Goal: Information Seeking & Learning: Learn about a topic

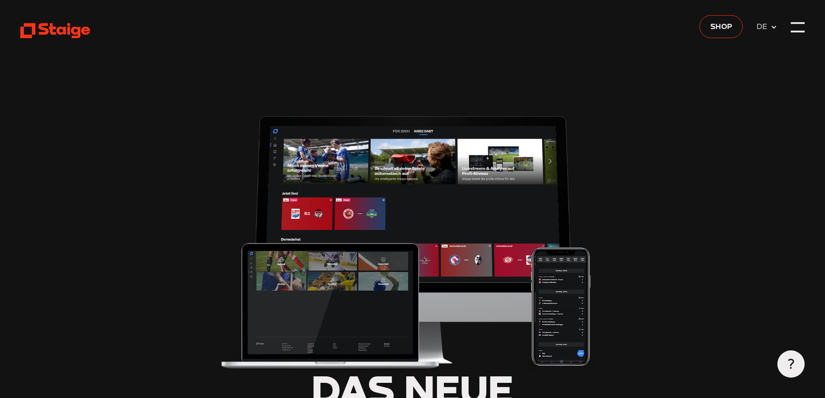
type input "0.8"
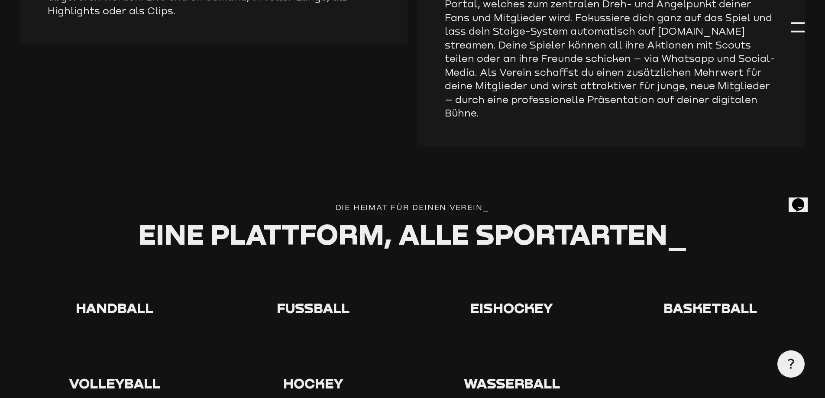
scroll to position [1559, 0]
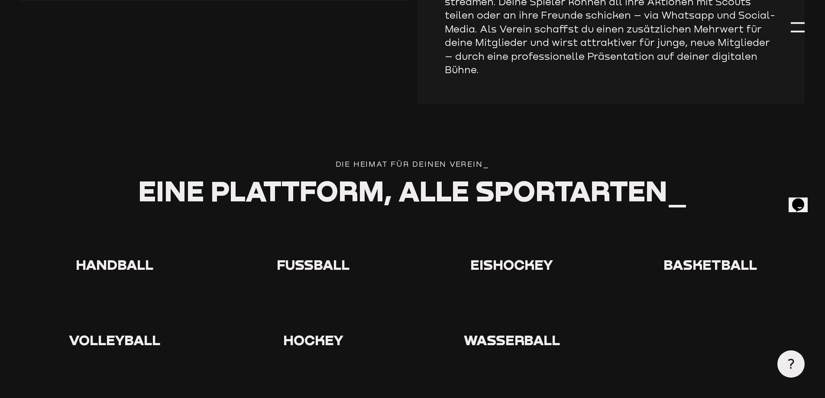
click at [299, 225] on use at bounding box center [299, 225] width 0 height 0
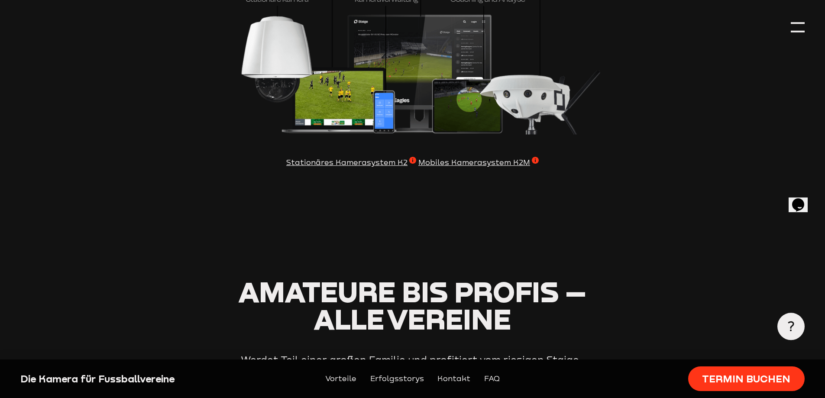
scroll to position [2815, 0]
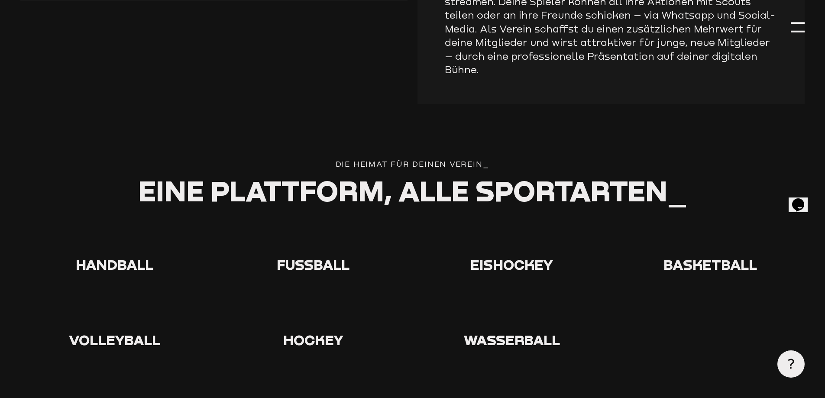
type input "0.8"
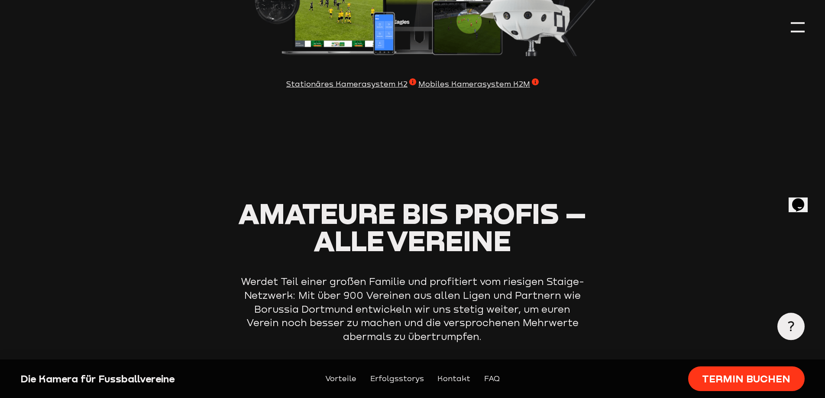
scroll to position [2815, 0]
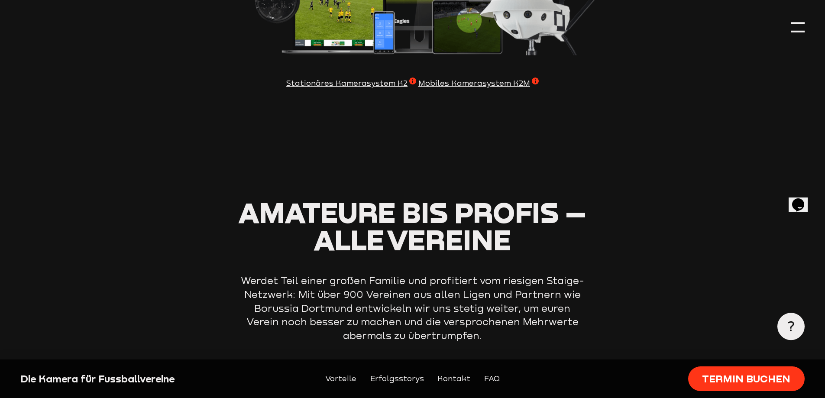
drag, startPoint x: 361, startPoint y: 101, endPoint x: 335, endPoint y: 120, distance: 32.0
click at [345, 90] on span "Stationäres Kamerasystem K2" at bounding box center [351, 84] width 130 height 12
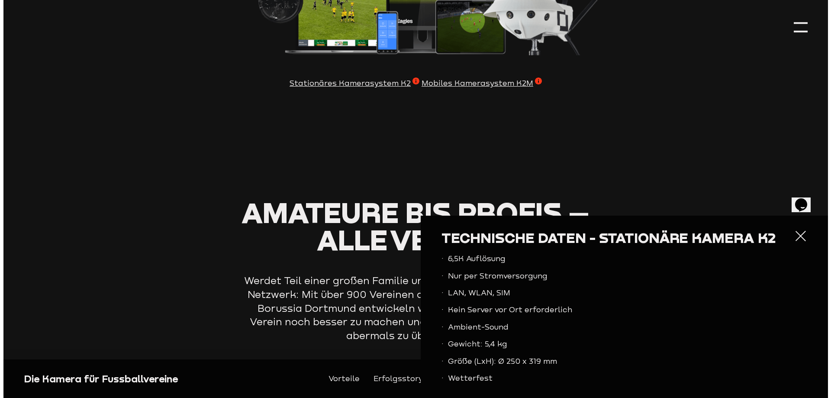
scroll to position [2819, 0]
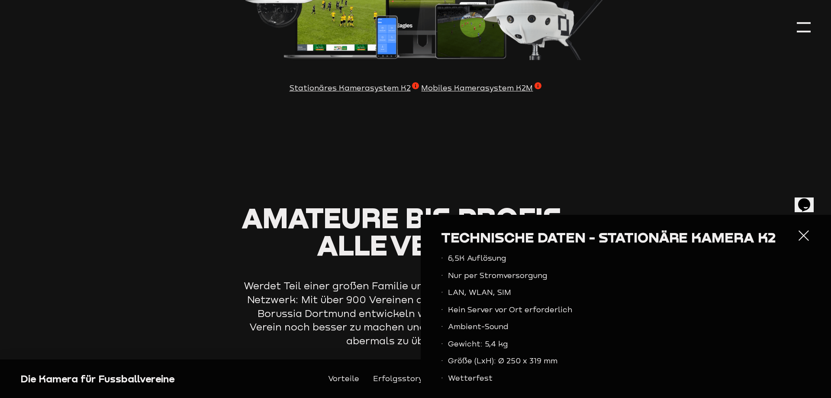
click at [398, 186] on section "Staige bringt euch auf das nächste Level Wir verfolgen die Passion, Amateuren d…" at bounding box center [415, 176] width 790 height 55
drag, startPoint x: 474, startPoint y: 105, endPoint x: 469, endPoint y: 103, distance: 4.7
click at [469, 94] on span "Mobiles Kamerasystem K2M" at bounding box center [481, 88] width 120 height 12
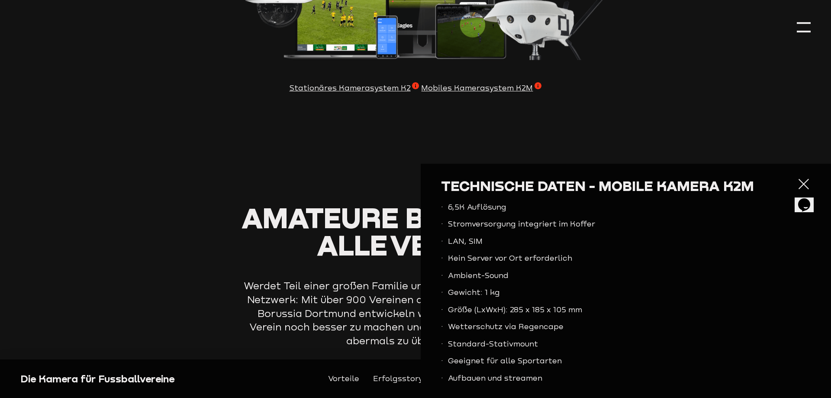
drag, startPoint x: 792, startPoint y: 180, endPoint x: 787, endPoint y: 180, distance: 5.2
click at [797, 181] on div at bounding box center [804, 184] width 14 height 14
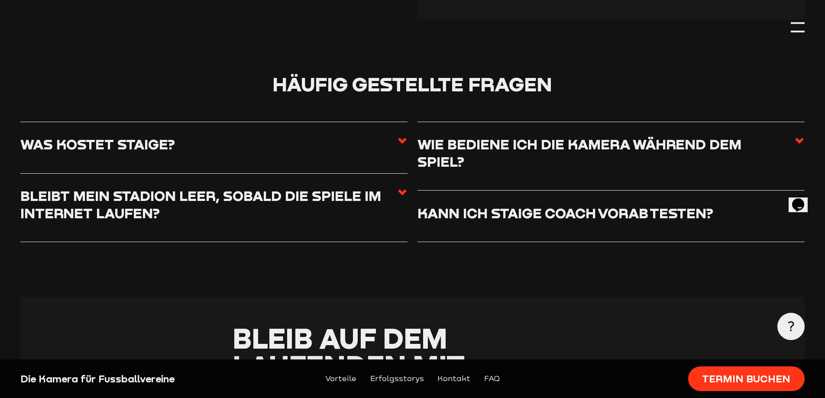
scroll to position [3897, 0]
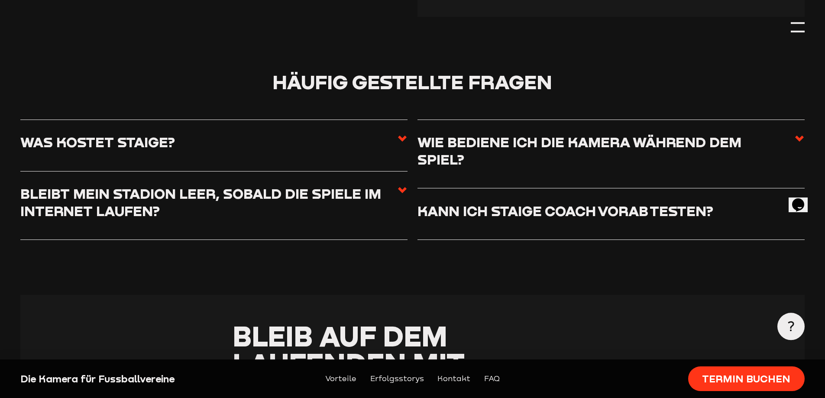
click at [400, 144] on icon at bounding box center [402, 138] width 10 height 10
click at [0, 0] on input "Was kostet Staige?" at bounding box center [0, 0] width 0 height 0
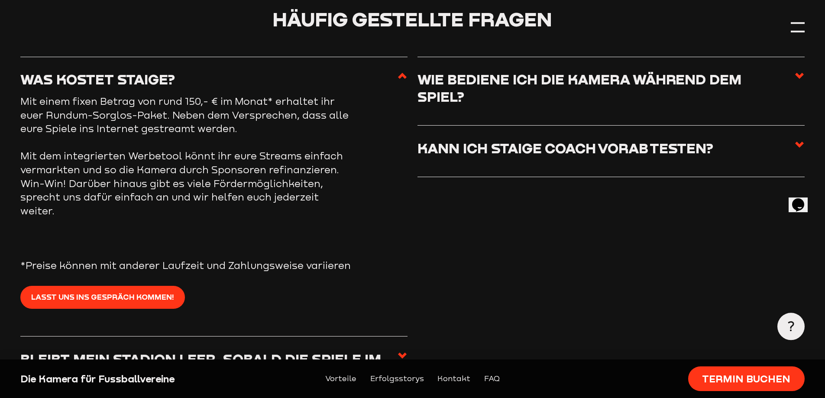
scroll to position [3941, 0]
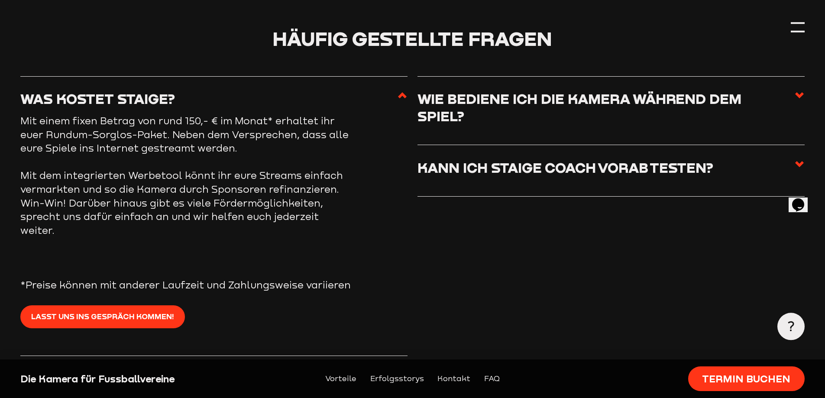
click at [400, 100] on icon at bounding box center [402, 95] width 10 height 10
click at [0, 0] on input "Was kostet Staige?" at bounding box center [0, 0] width 0 height 0
click at [401, 98] on use at bounding box center [402, 95] width 9 height 6
click at [0, 0] on input "Was kostet Staige?" at bounding box center [0, 0] width 0 height 0
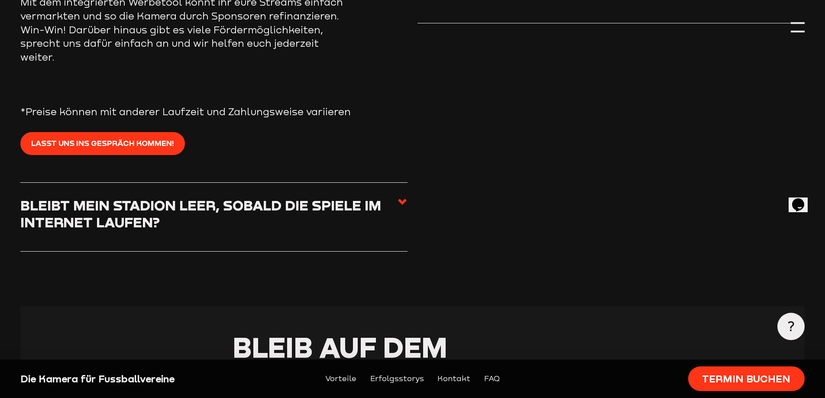
scroll to position [4157, 0]
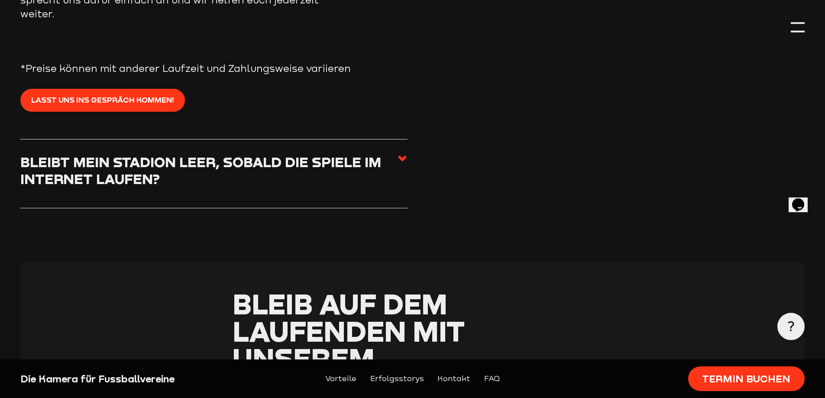
click at [401, 162] on use at bounding box center [402, 158] width 9 height 6
click at [0, 0] on input "Bleibt mein Stadion leer, sobald die Spiele im Internet laufen?" at bounding box center [0, 0] width 0 height 0
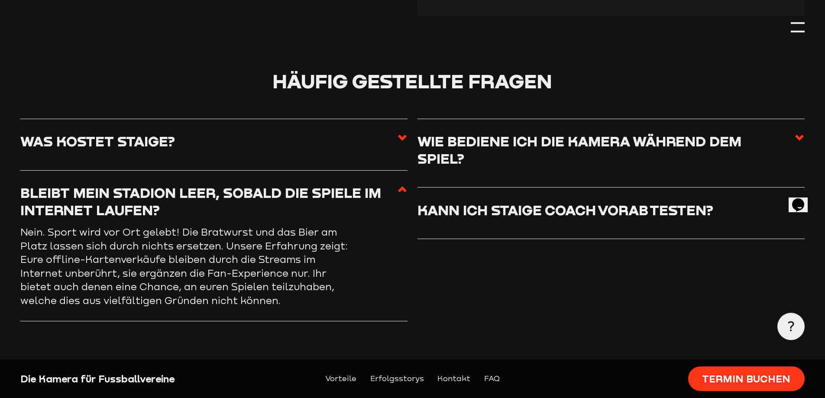
scroll to position [3897, 0]
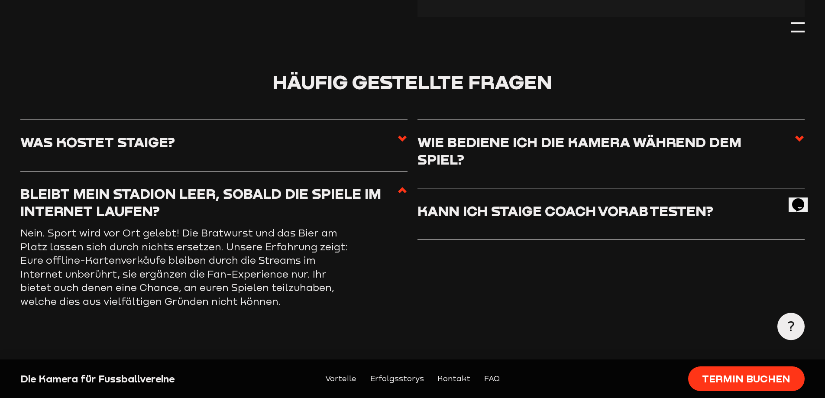
click at [800, 142] on use at bounding box center [799, 139] width 9 height 6
click at [0, 0] on input "Wie bediene ich die Kamera während dem Spiel?" at bounding box center [0, 0] width 0 height 0
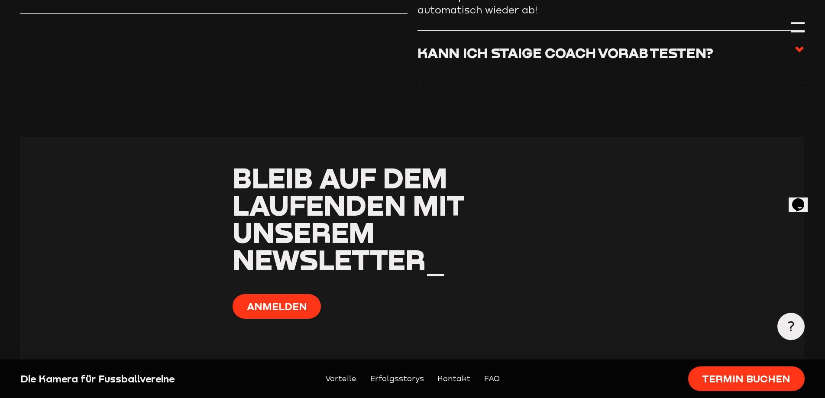
scroll to position [4071, 0]
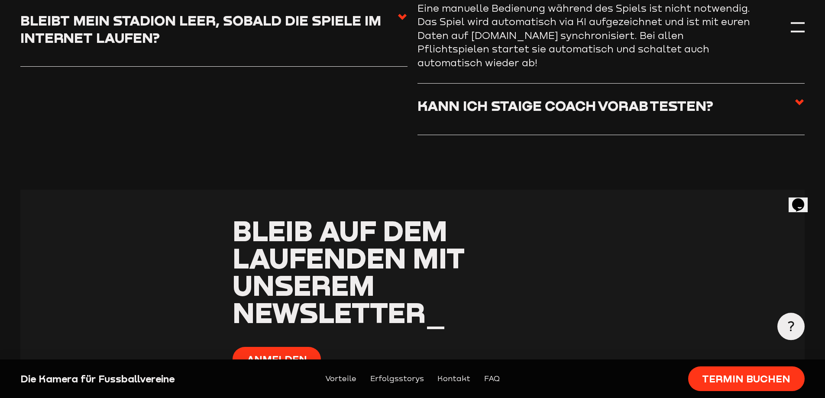
click at [799, 107] on icon at bounding box center [799, 102] width 10 height 10
click at [0, 0] on input "Kann ich Staige Coach vorab testen?" at bounding box center [0, 0] width 0 height 0
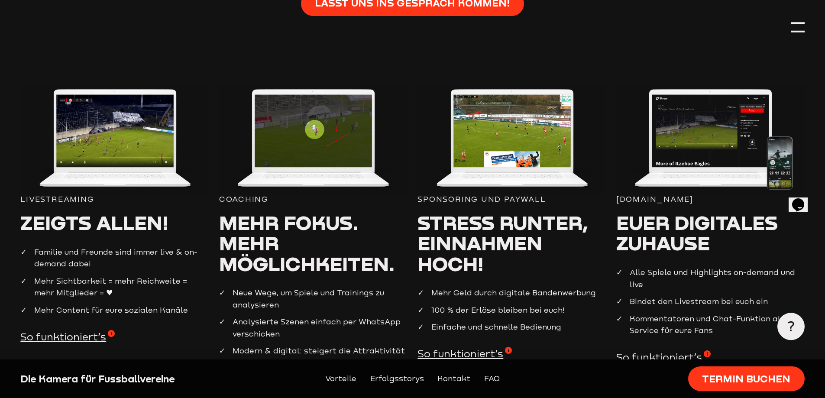
scroll to position [606, 0]
